Goal: Transaction & Acquisition: Purchase product/service

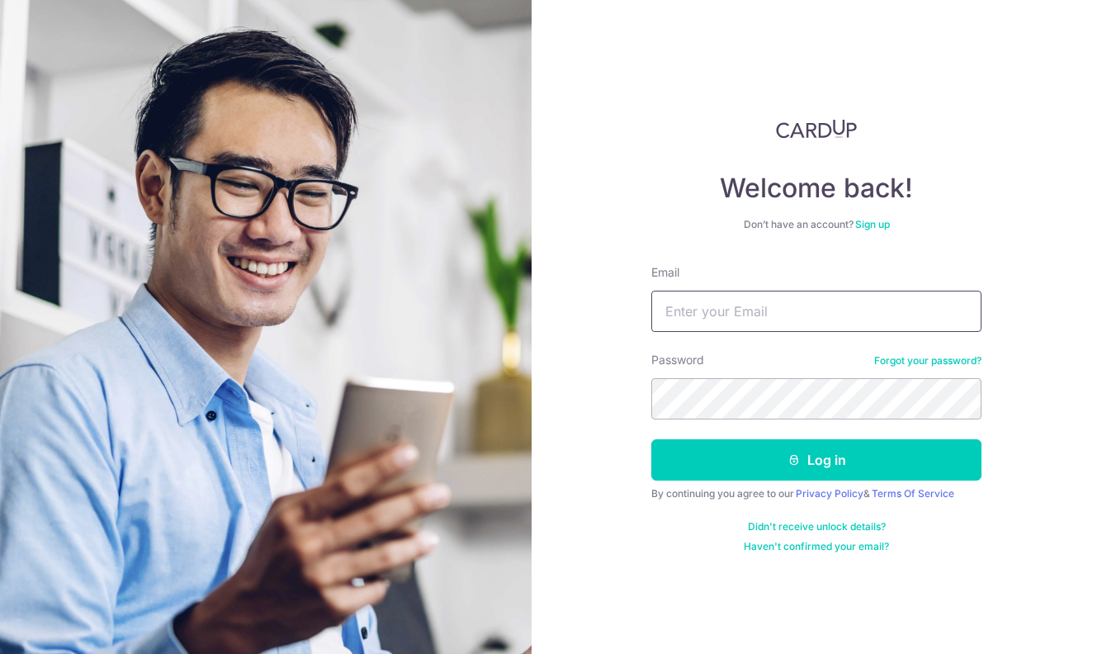
click at [730, 311] on input "Email" at bounding box center [816, 311] width 330 height 41
type input "jonathanxb.chia@gmail.com"
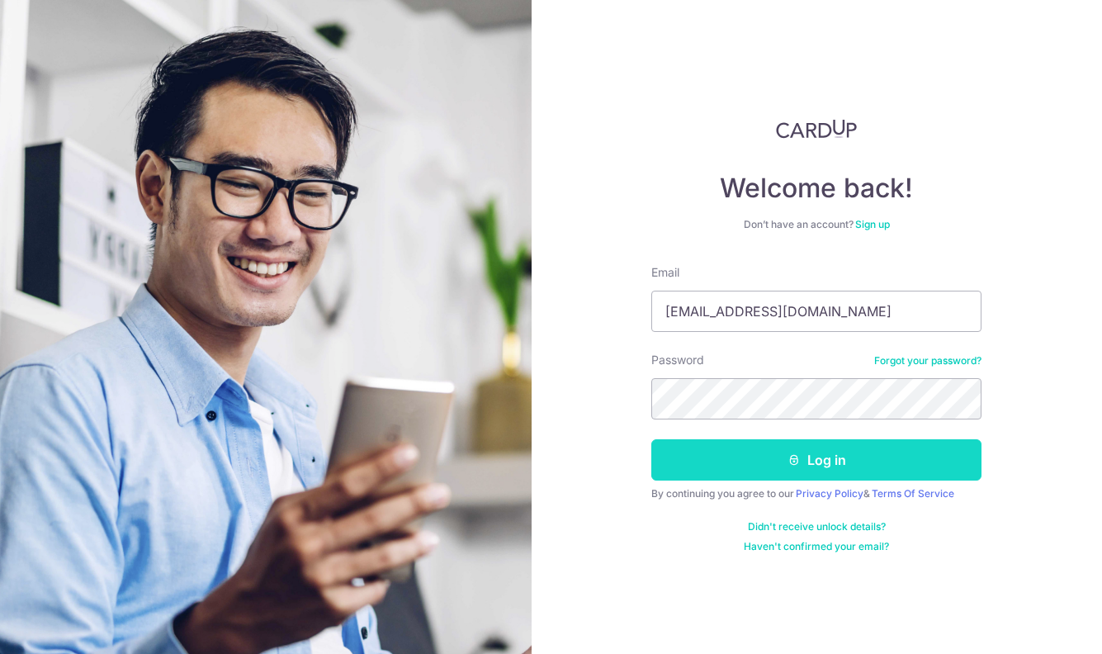
click at [821, 462] on button "Log in" at bounding box center [816, 459] width 330 height 41
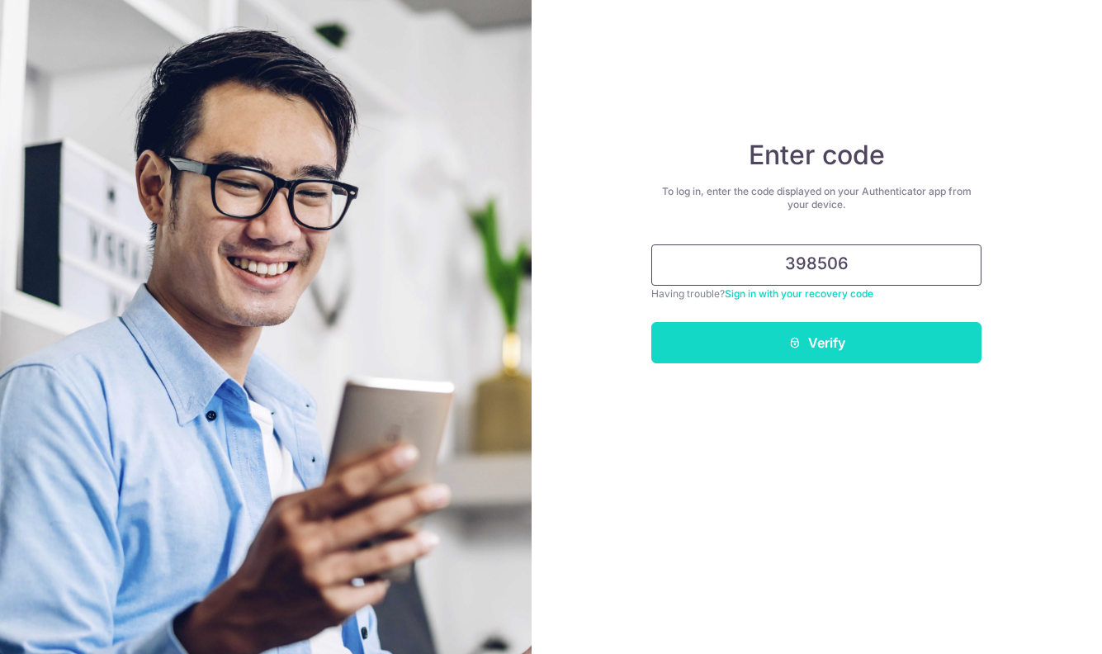
type input "398506"
click at [841, 352] on button "Verify" at bounding box center [816, 342] width 330 height 41
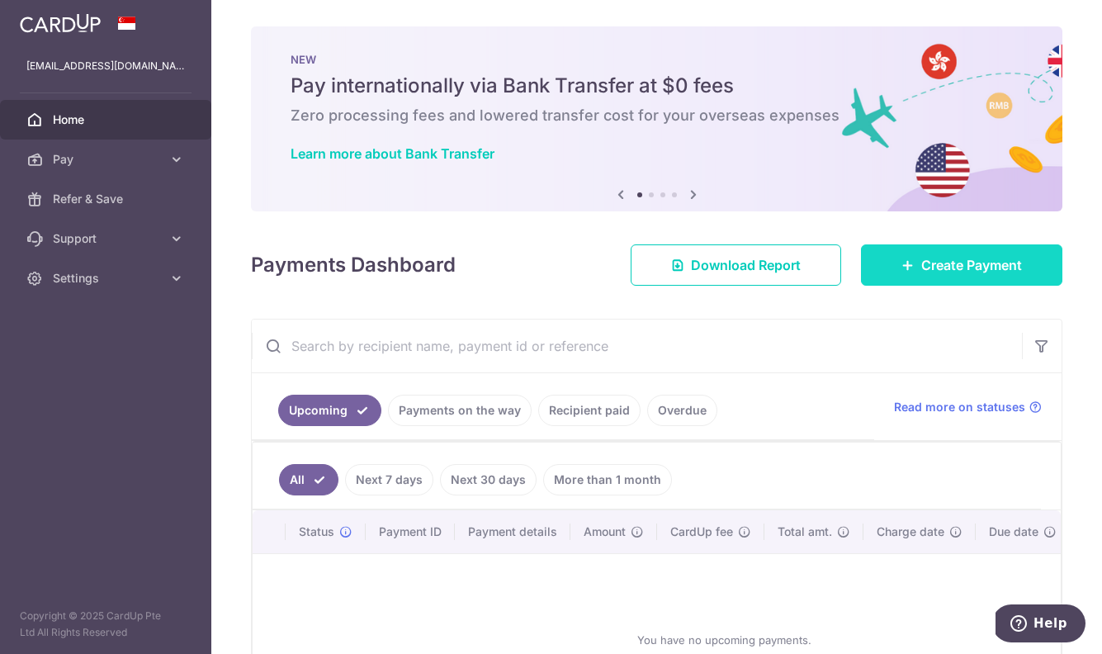
click at [952, 267] on span "Create Payment" at bounding box center [971, 265] width 101 height 20
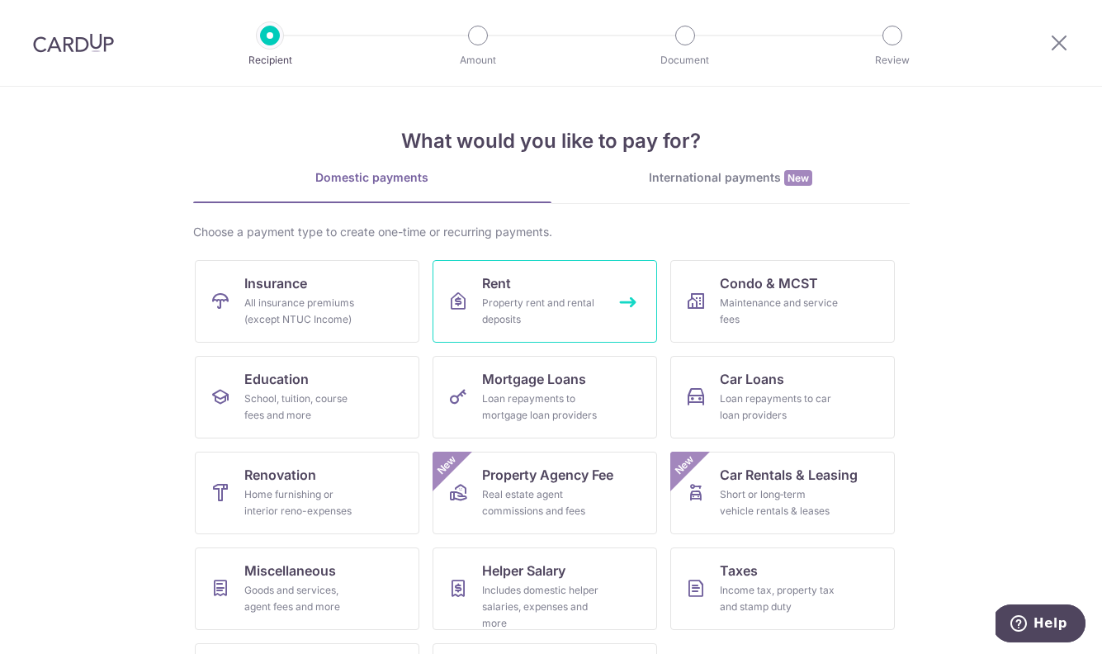
click at [541, 306] on div "Property rent and rental deposits" at bounding box center [541, 311] width 119 height 33
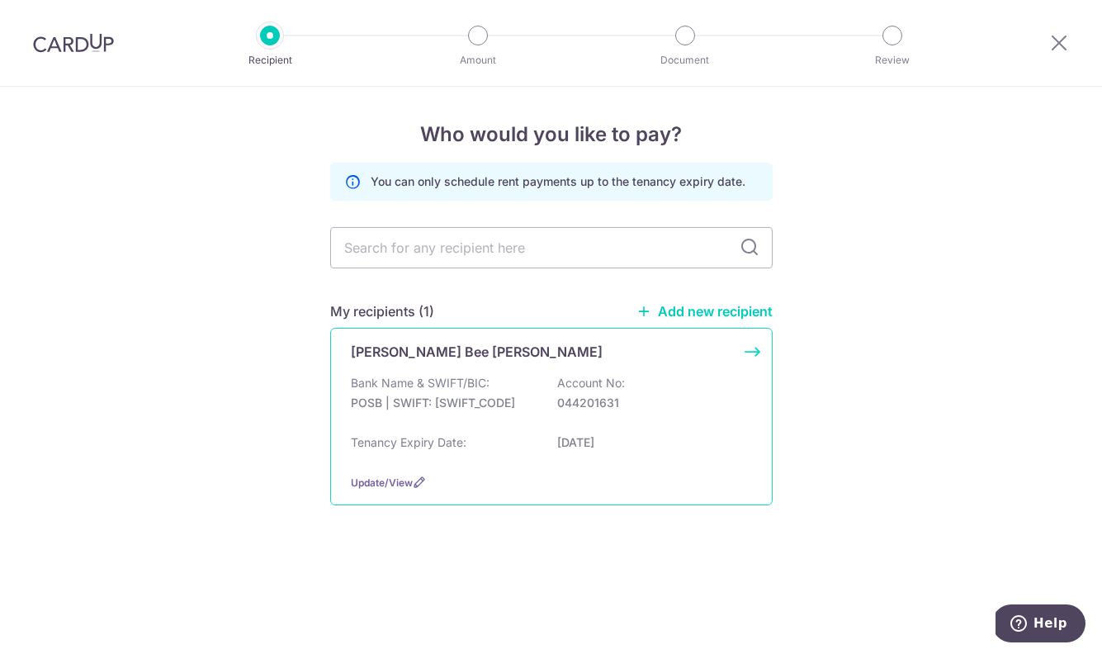
click at [457, 412] on div "Bank Name & SWIFT/BIC: POSB | SWIFT: DBSSSGSGXXX Account No: 044201631" at bounding box center [551, 401] width 401 height 53
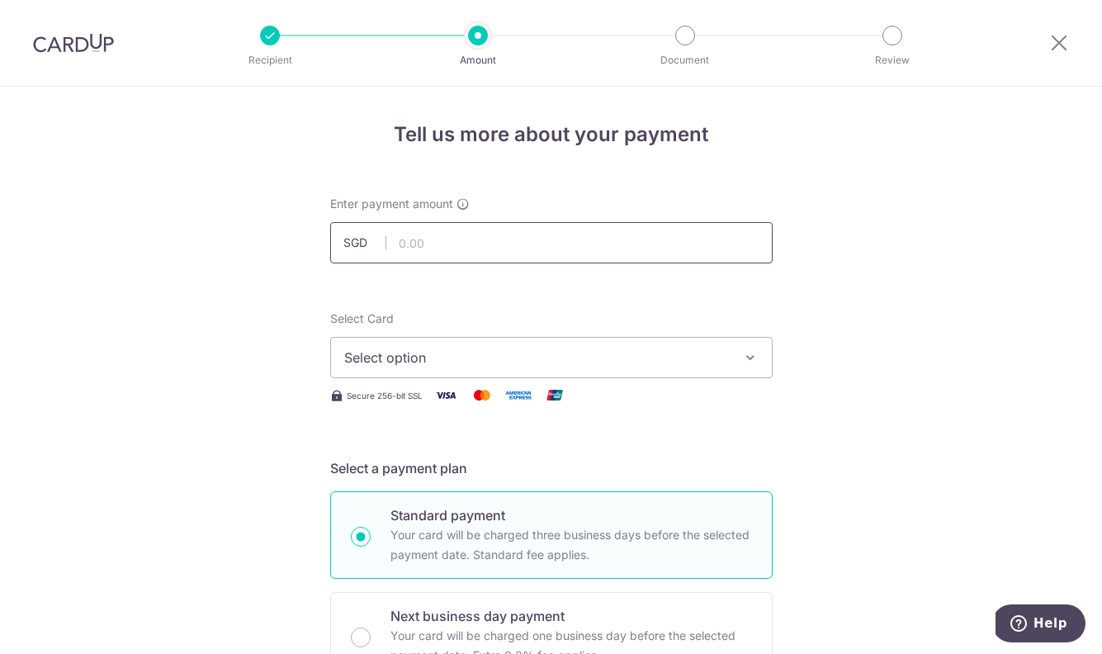
click at [557, 239] on input "text" at bounding box center [551, 242] width 443 height 41
type input "3,300.00"
click at [611, 362] on span "Select option" at bounding box center [536, 358] width 385 height 20
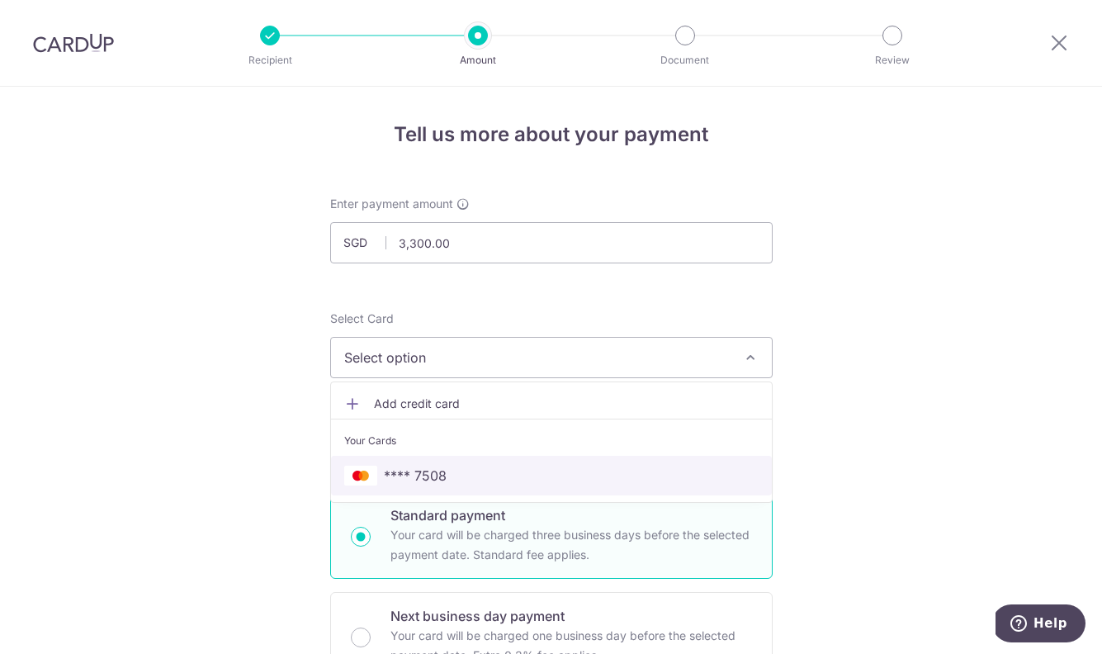
click at [580, 476] on span "**** 7508" at bounding box center [551, 476] width 414 height 20
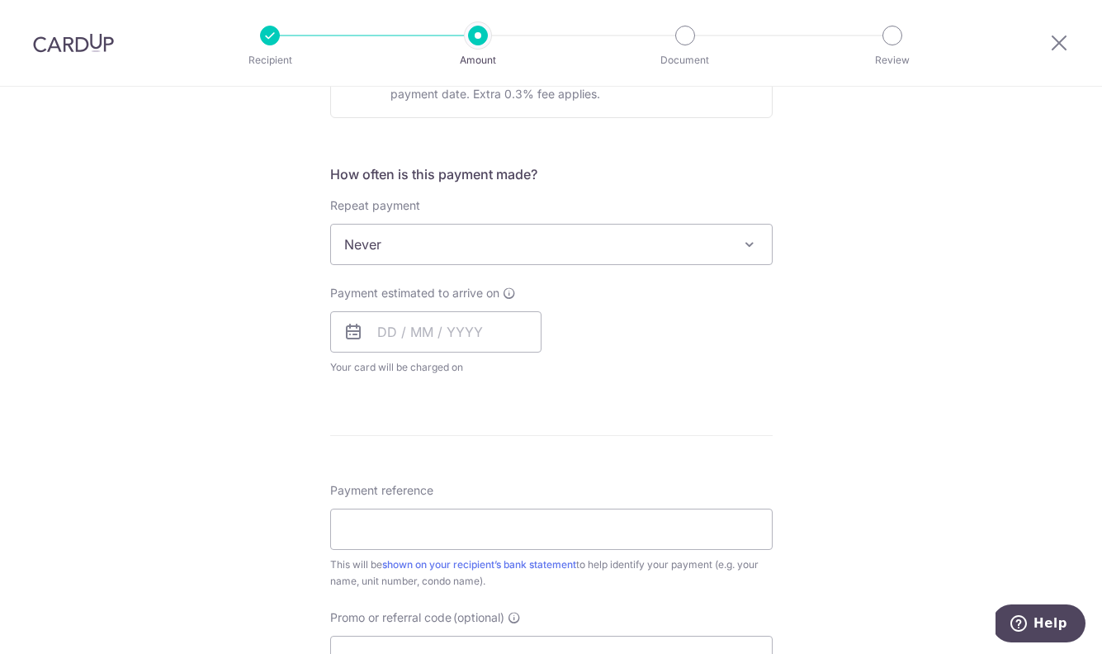
scroll to position [562, 0]
click at [436, 339] on input "text" at bounding box center [435, 330] width 211 height 41
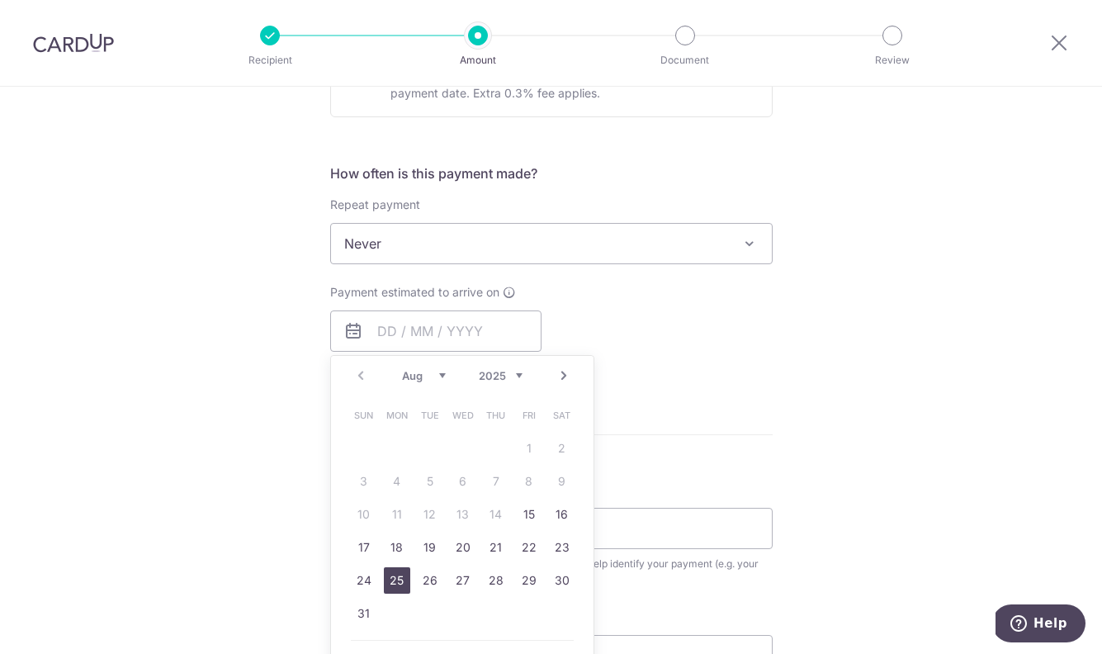
click at [391, 579] on link "25" at bounding box center [397, 580] width 26 height 26
type input "25/08/2025"
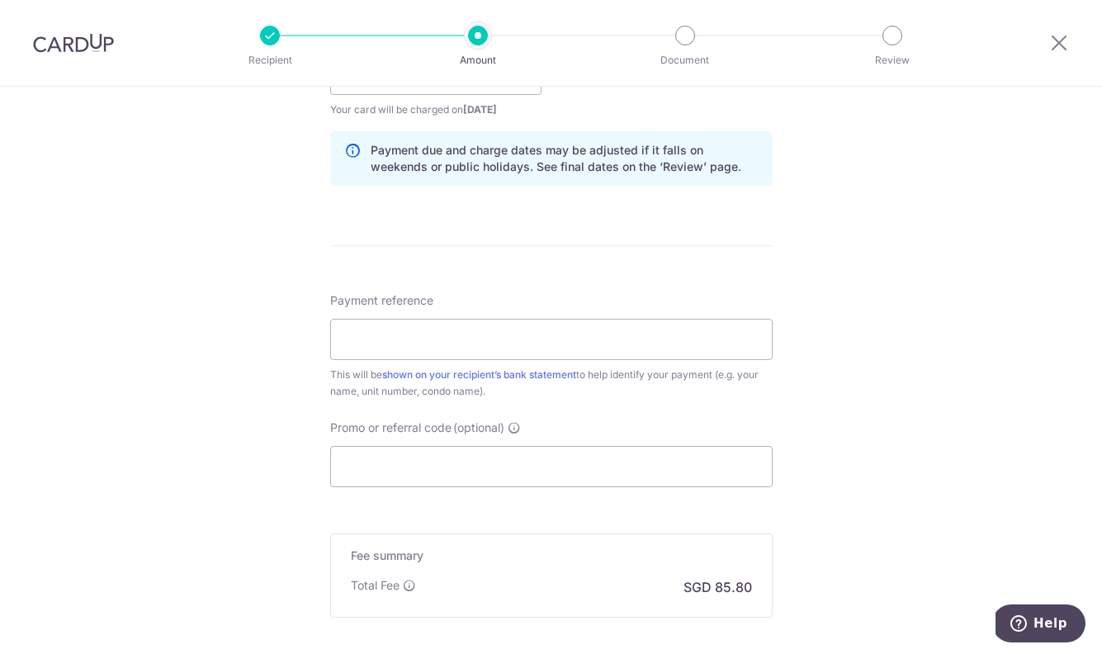
scroll to position [952, 0]
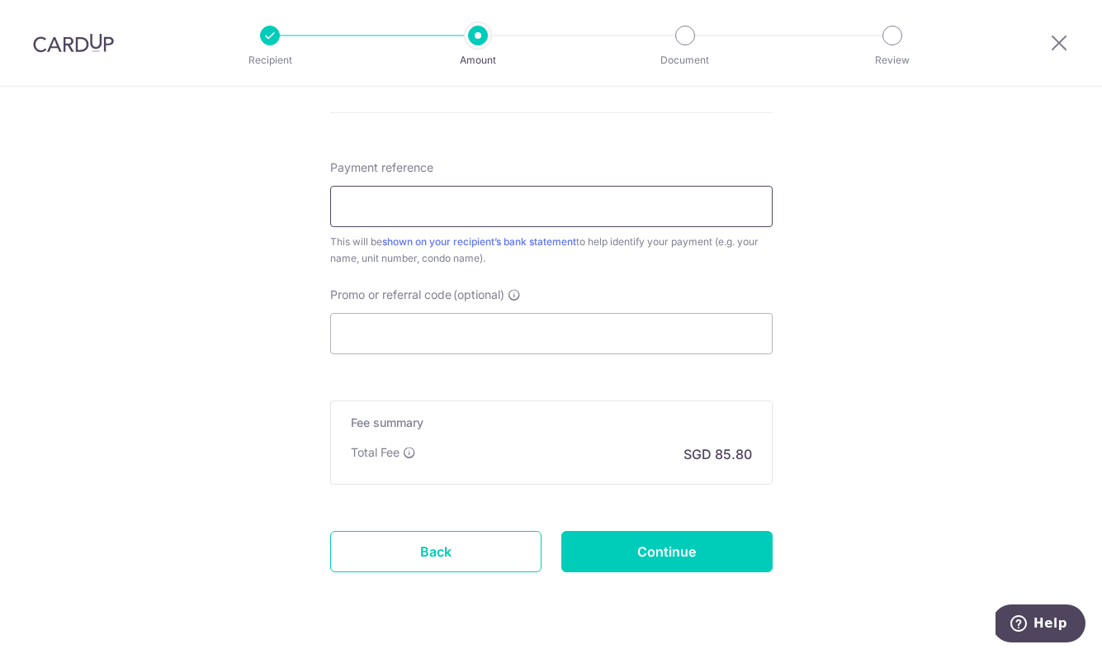
click at [431, 211] on input "Payment reference" at bounding box center [551, 206] width 443 height 41
type input "Jonathan 04-514"
click at [424, 333] on input "Promo or referral code (optional)" at bounding box center [551, 333] width 443 height 41
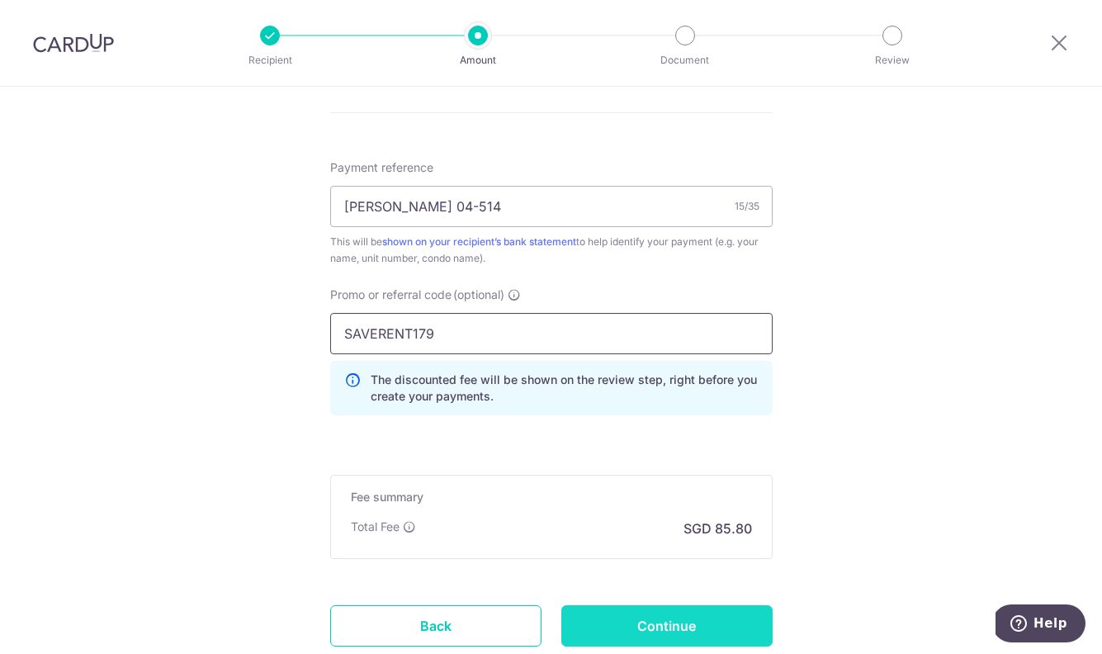
type input "SAVERENT179"
click at [631, 630] on input "Continue" at bounding box center [666, 625] width 211 height 41
type input "Create Schedule"
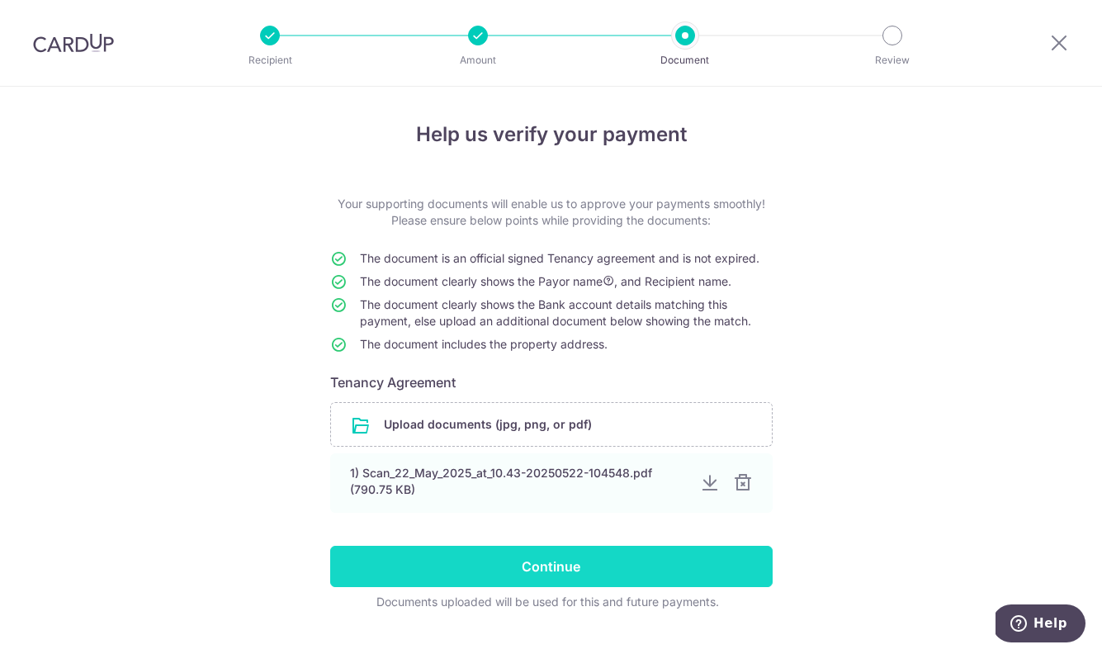
click at [567, 576] on input "Continue" at bounding box center [551, 566] width 443 height 41
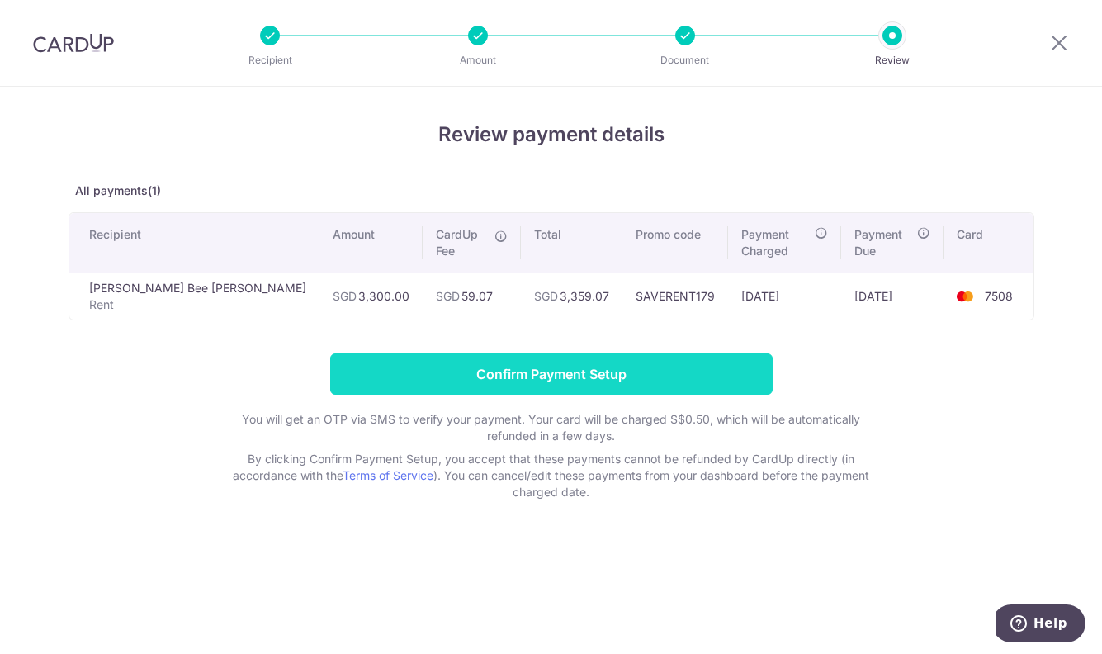
click at [561, 362] on input "Confirm Payment Setup" at bounding box center [551, 373] width 443 height 41
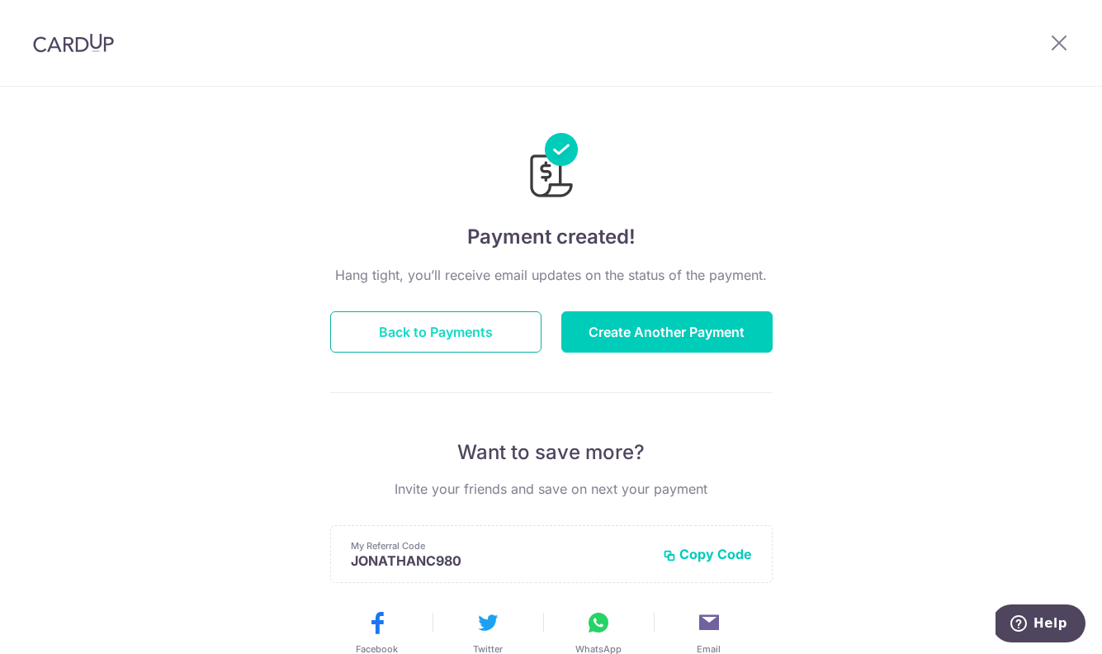
click at [442, 338] on button "Back to Payments" at bounding box center [435, 331] width 211 height 41
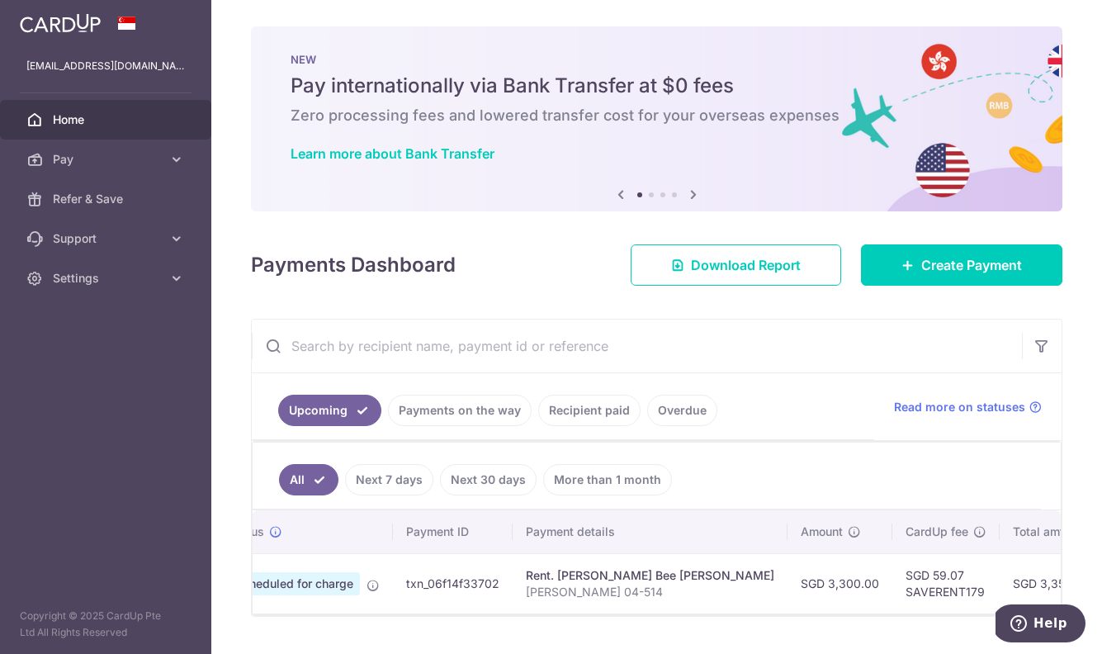
scroll to position [0, 71]
drag, startPoint x: 1024, startPoint y: 106, endPoint x: 824, endPoint y: 441, distance: 390.3
click at [824, 441] on div "All Next 7 days Next 30 days More than 1 month Status Payment ID Payment detail…" at bounding box center [657, 528] width 810 height 175
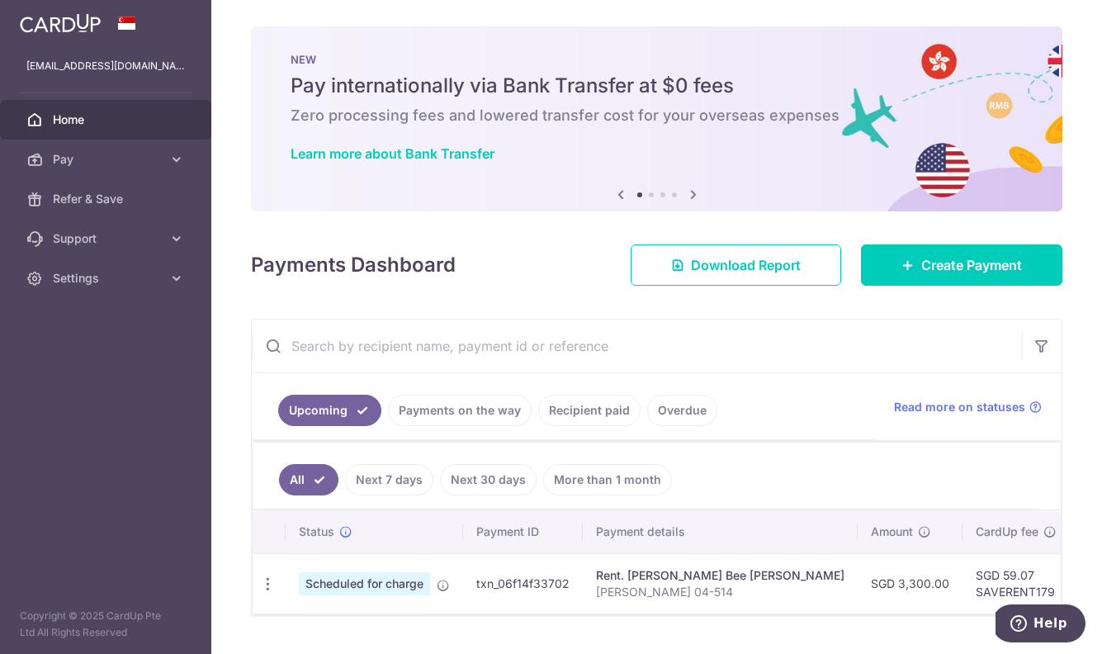
scroll to position [0, 0]
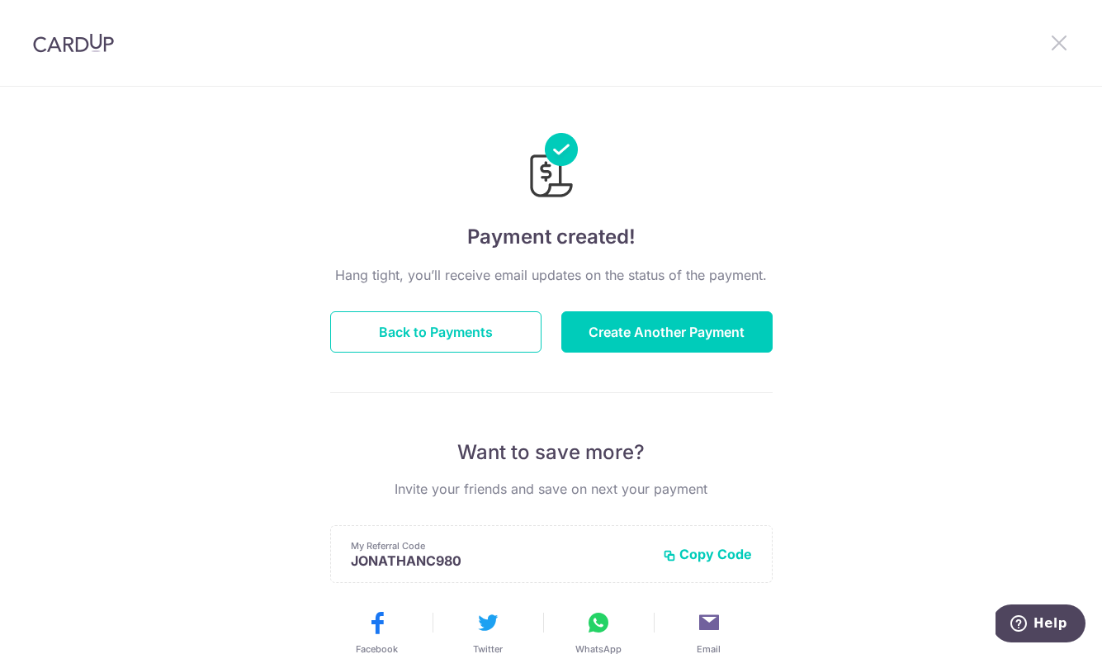
click at [1063, 51] on icon at bounding box center [1059, 42] width 20 height 21
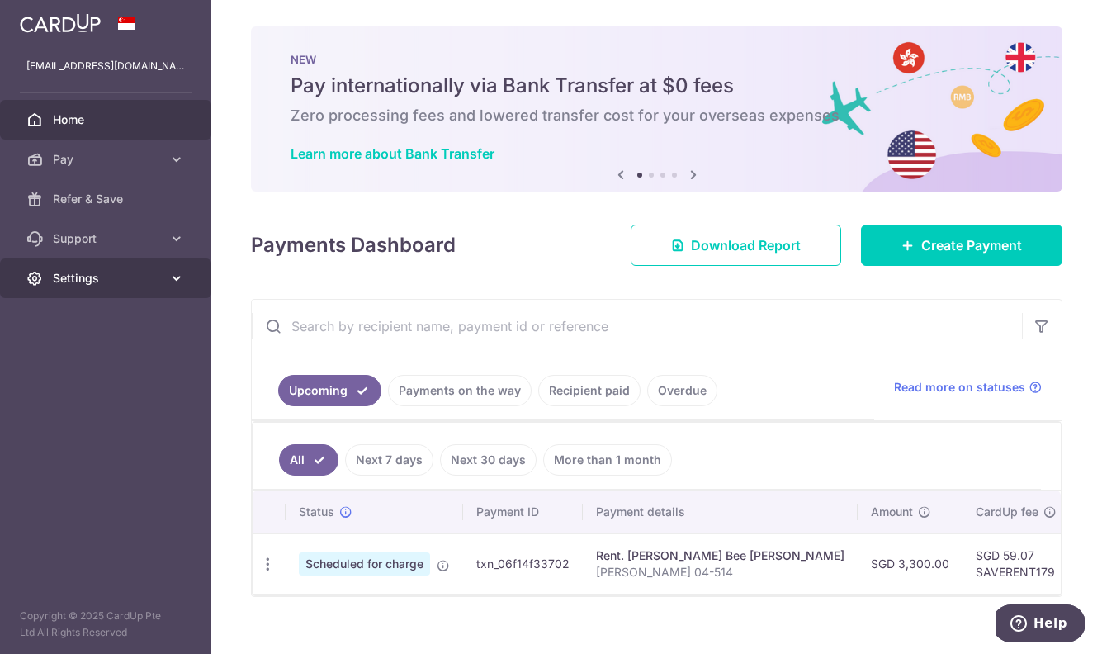
click at [82, 290] on link "Settings" at bounding box center [105, 278] width 211 height 40
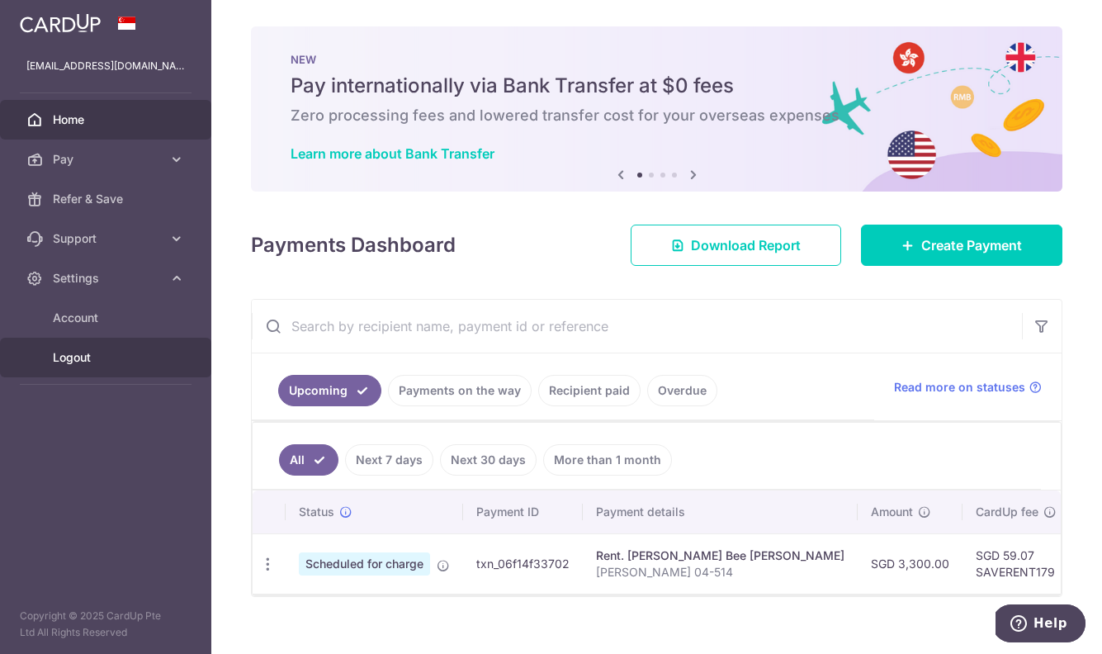
click at [83, 362] on span "Logout" at bounding box center [107, 357] width 109 height 17
